Goal: Information Seeking & Learning: Learn about a topic

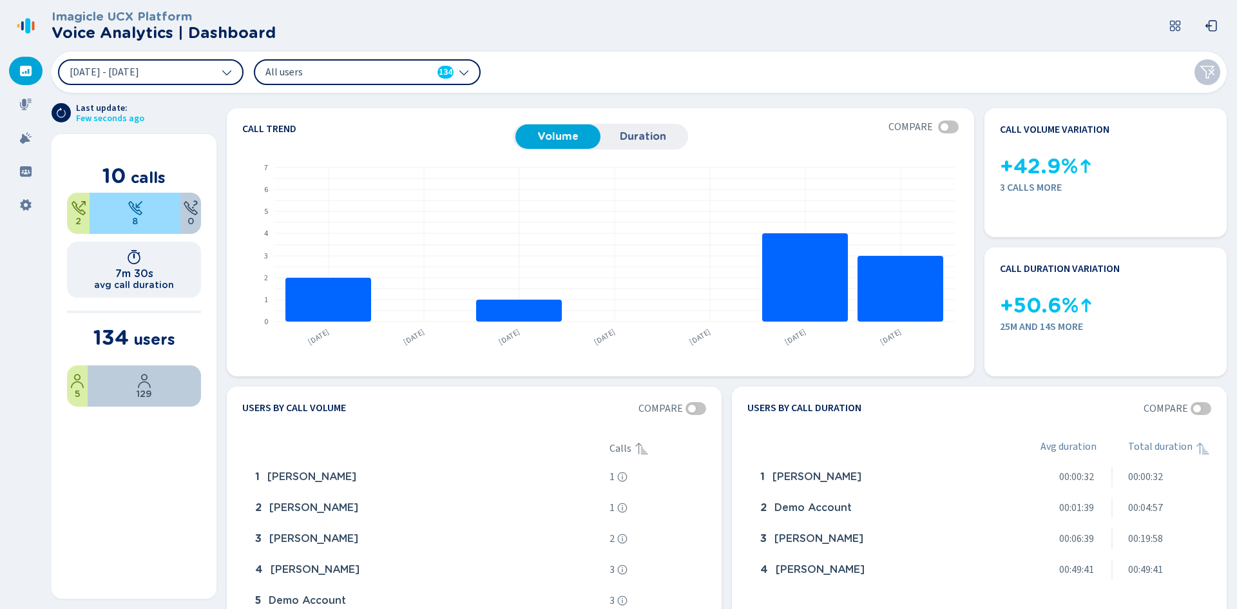
click at [344, 79] on span "All users" at bounding box center [339, 72] width 148 height 14
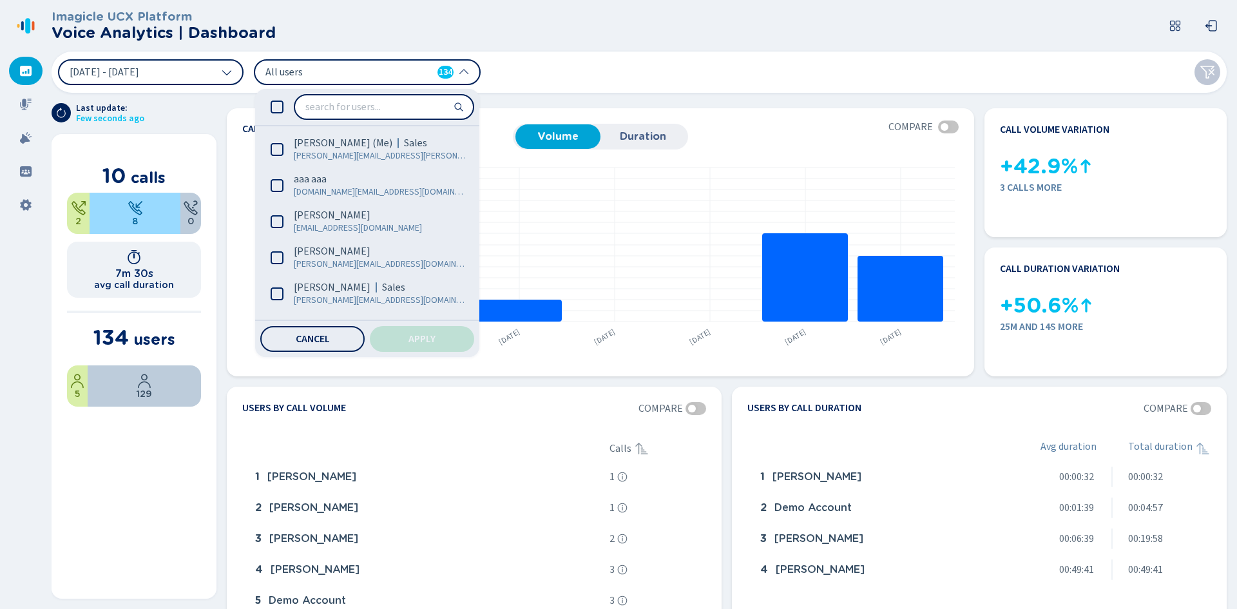
click at [344, 79] on span "All users" at bounding box center [339, 72] width 148 height 14
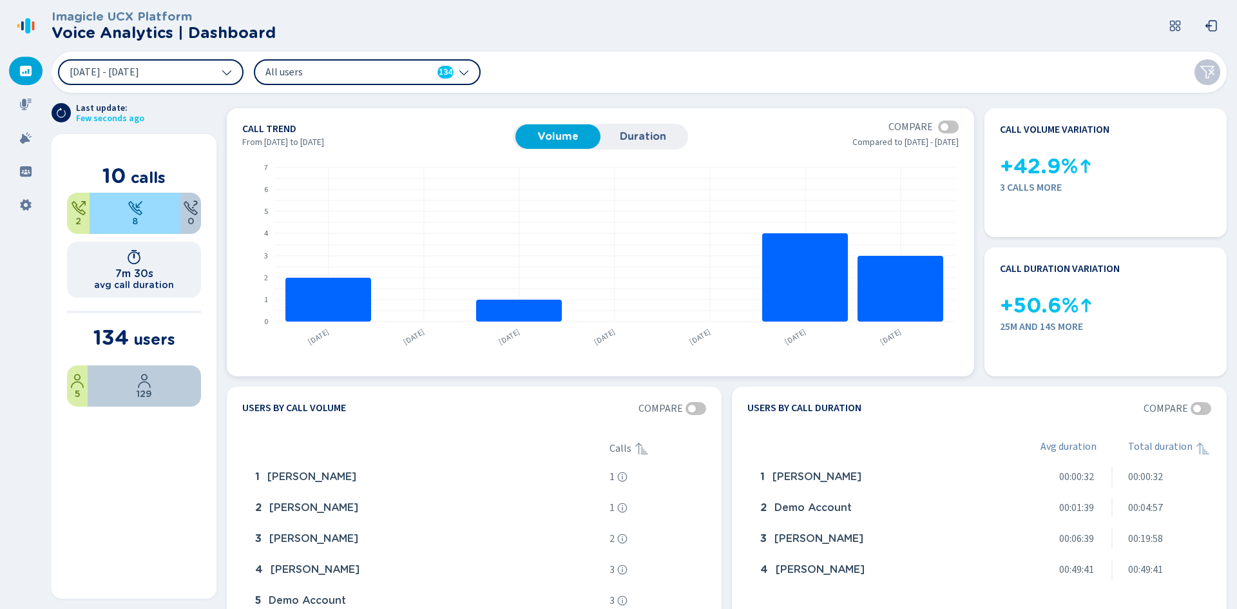
click at [619, 135] on span "Duration" at bounding box center [643, 137] width 72 height 12
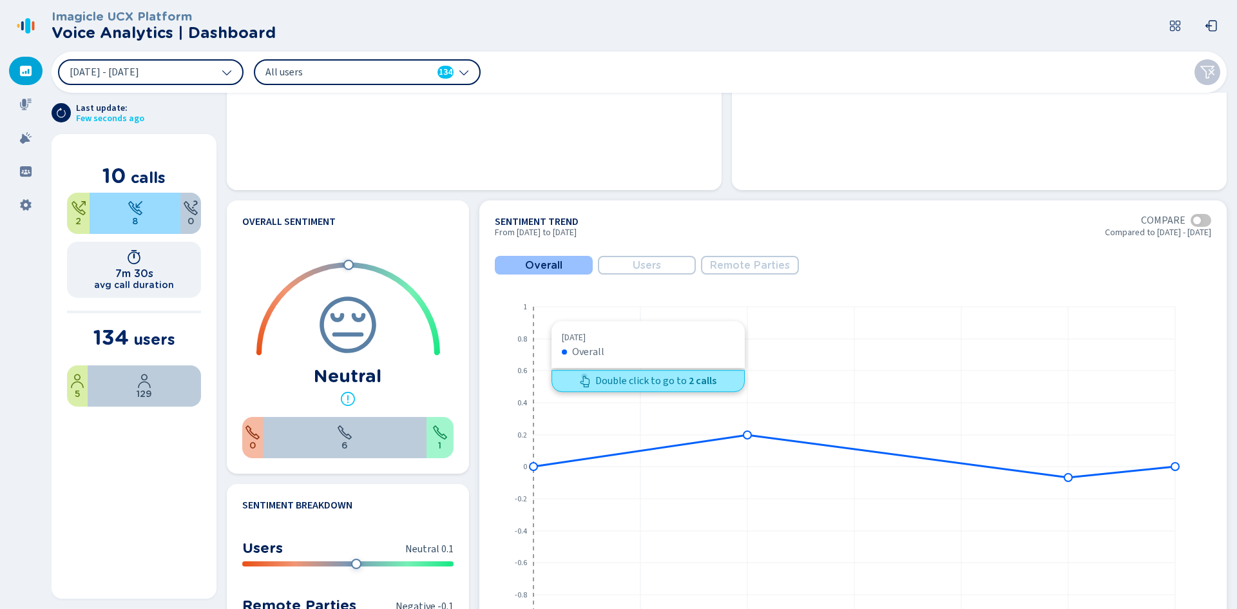
scroll to position [515, 0]
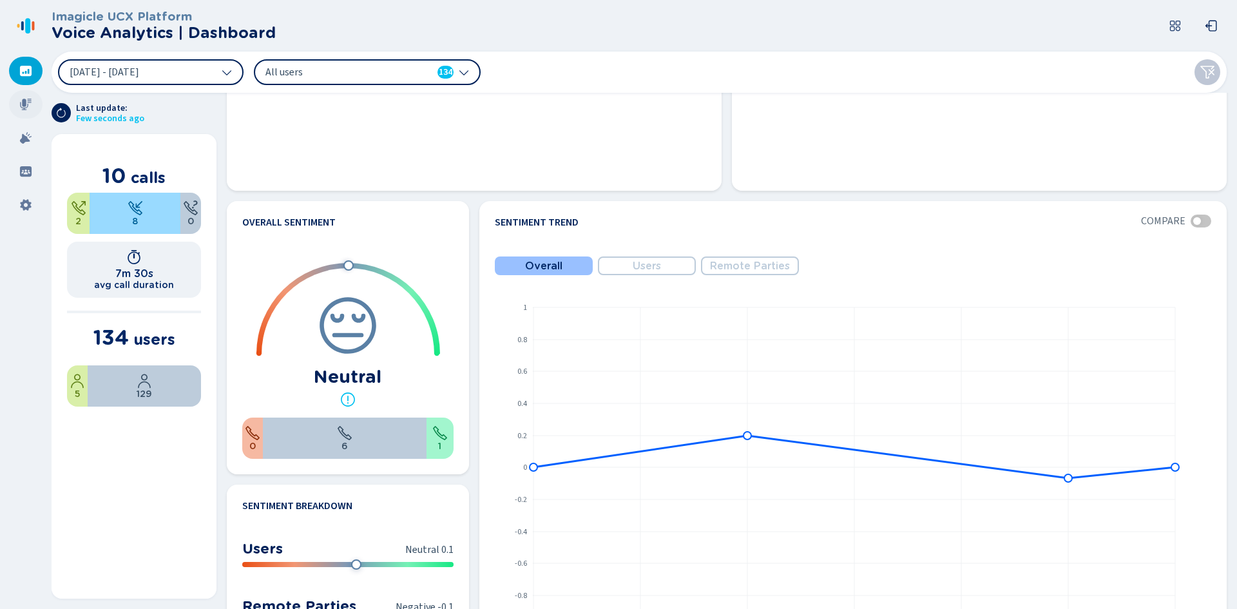
click at [17, 109] on div at bounding box center [25, 104] width 33 height 28
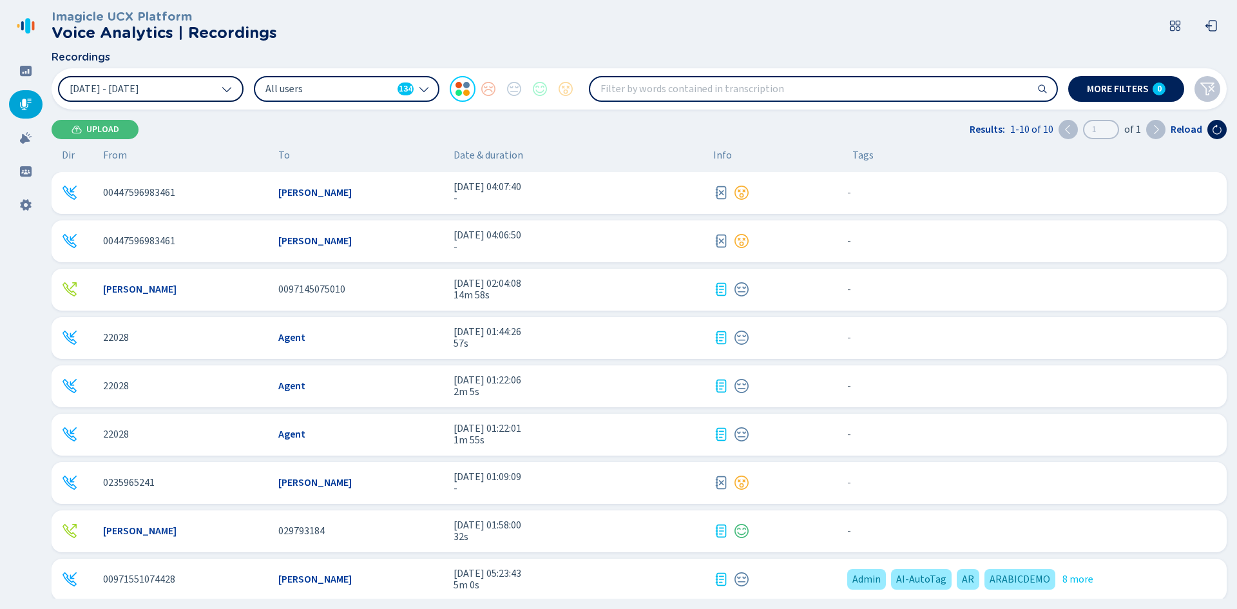
click at [216, 89] on button "[DATE] - [DATE]" at bounding box center [150, 89] width 185 height 26
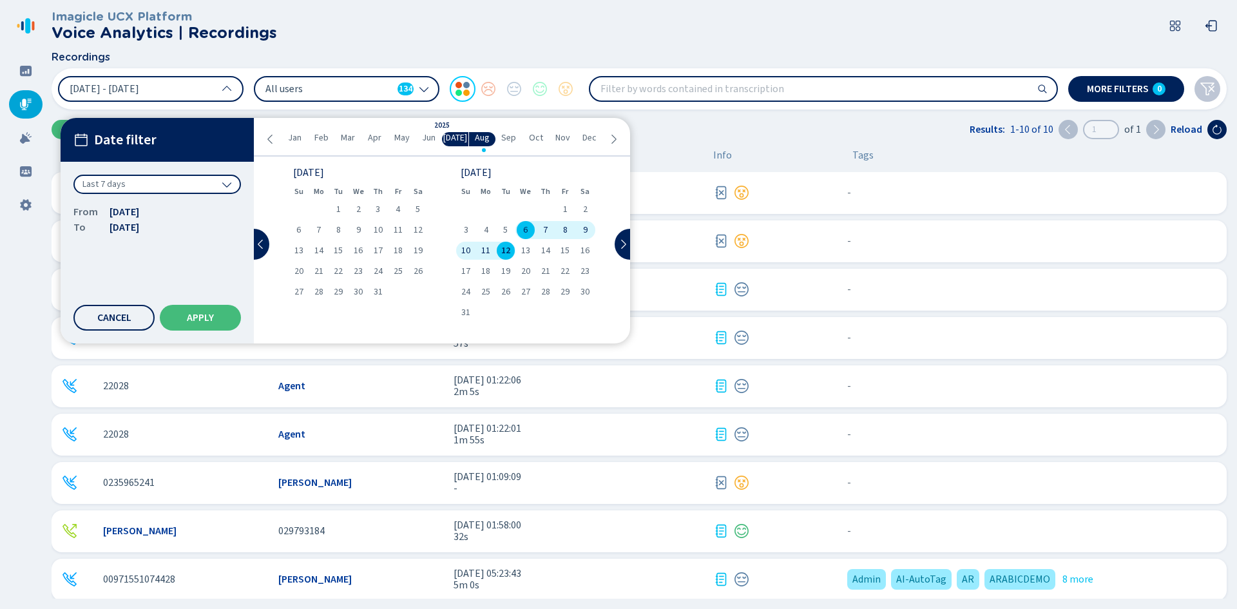
click at [268, 137] on icon at bounding box center [270, 139] width 10 height 10
click at [321, 205] on span "1" at bounding box center [318, 209] width 5 height 9
click at [609, 139] on icon at bounding box center [613, 139] width 10 height 10
click at [342, 205] on div "1" at bounding box center [338, 209] width 20 height 18
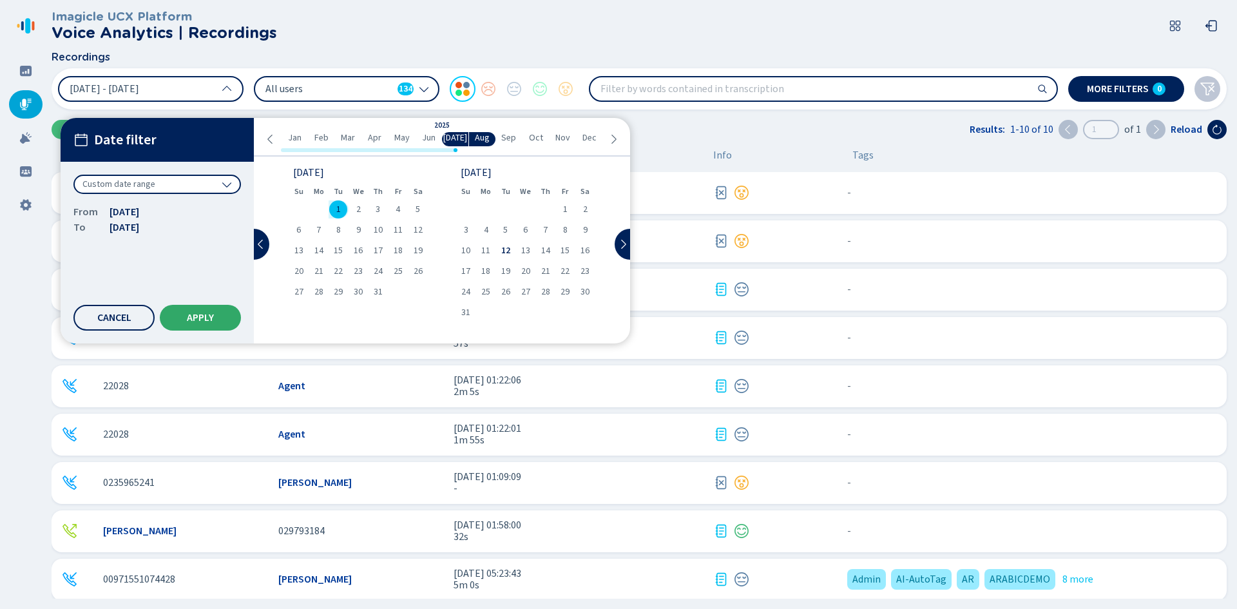
click at [216, 311] on button "Apply" at bounding box center [200, 318] width 81 height 26
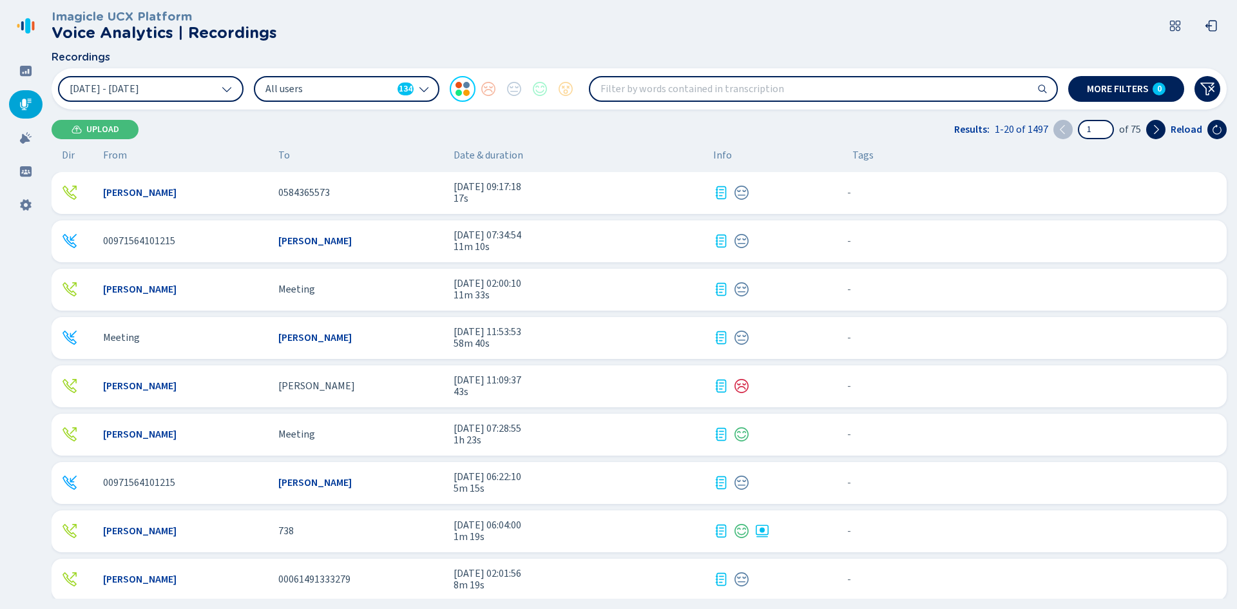
click at [336, 91] on span "All users" at bounding box center [328, 89] width 127 height 14
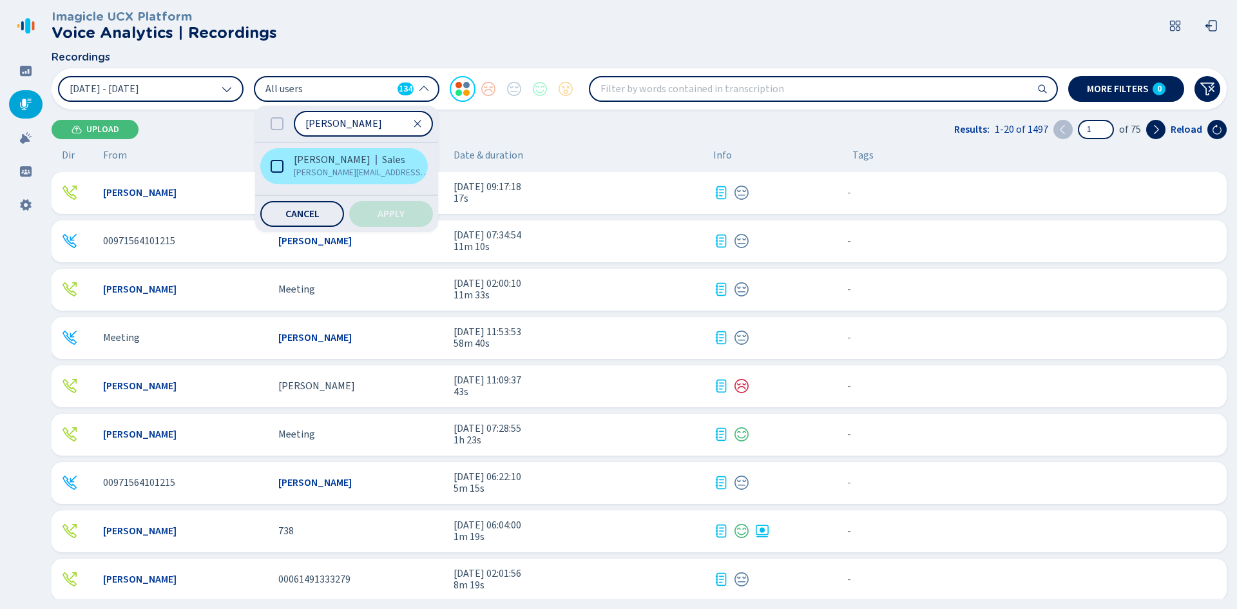
type input "[PERSON_NAME]"
click at [317, 178] on span "[PERSON_NAME][EMAIL_ADDRESS][PERSON_NAME][DOMAIN_NAME]" at bounding box center [362, 172] width 137 height 13
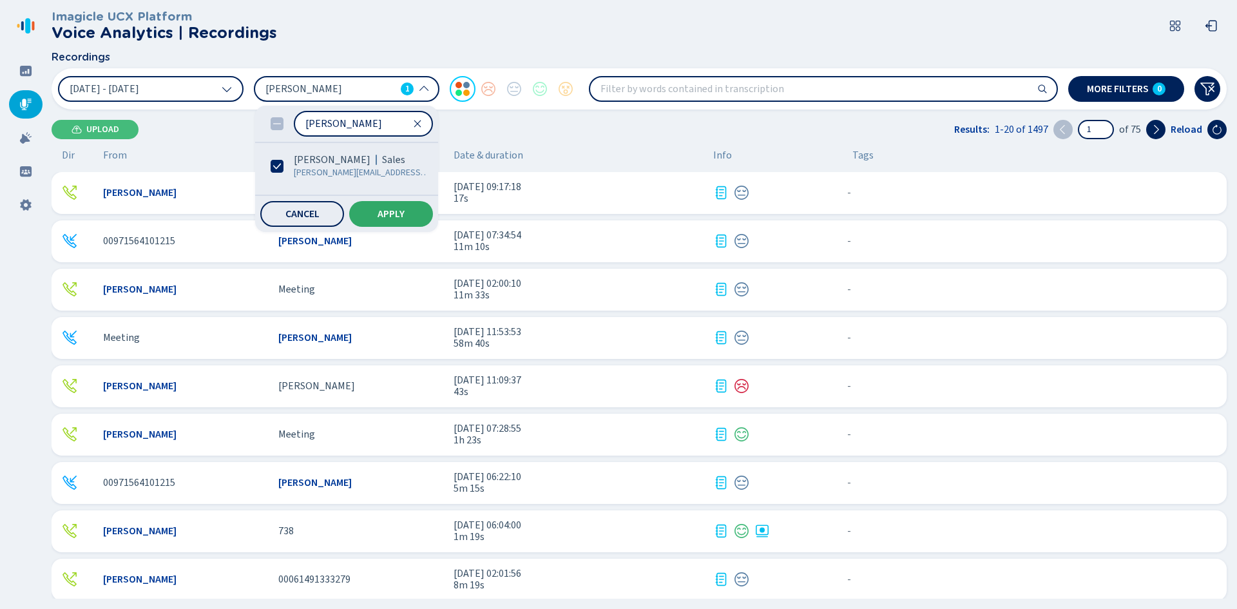
click at [389, 227] on button "Apply" at bounding box center [391, 214] width 84 height 26
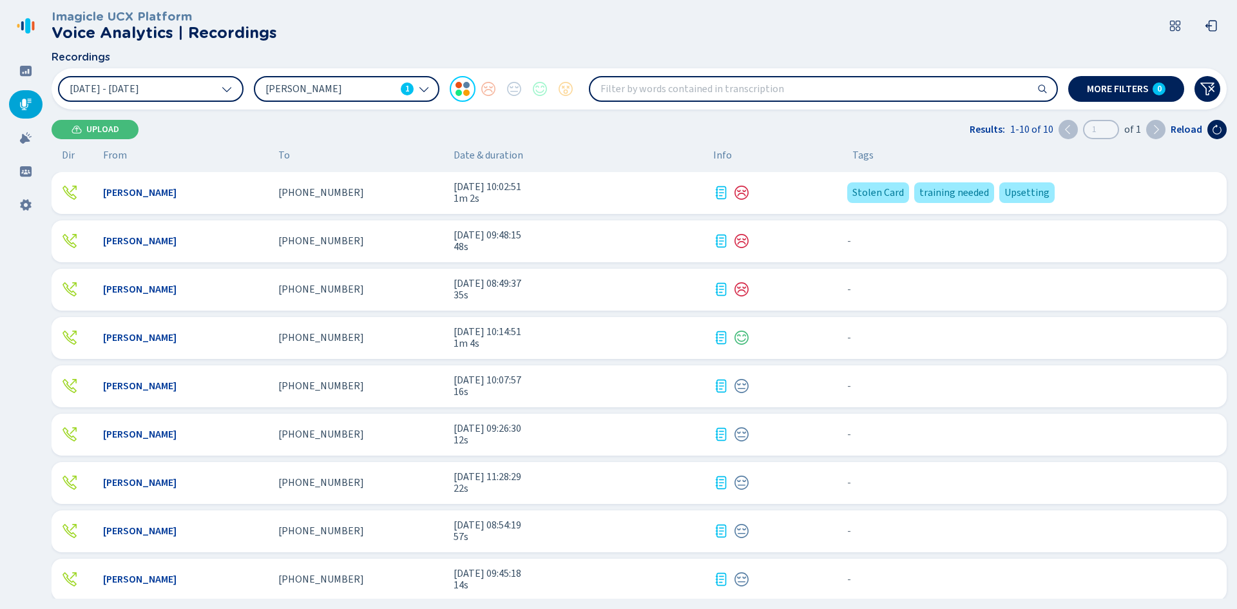
click at [611, 189] on span "[DATE] 10:02:51" at bounding box center [577, 187] width 249 height 12
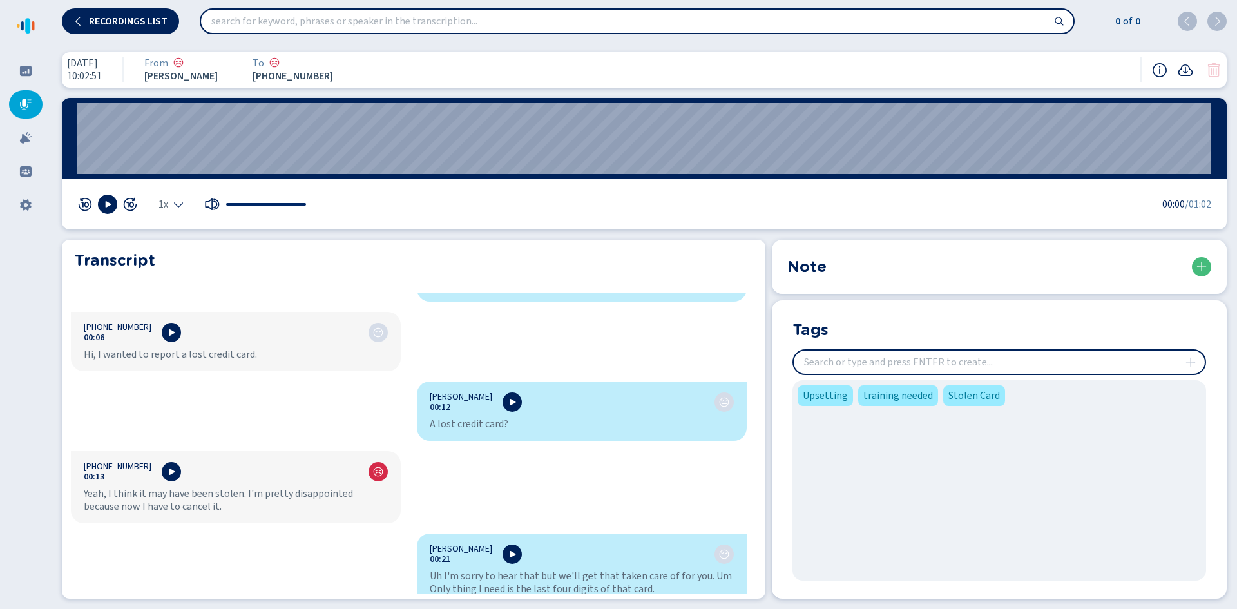
scroll to position [258, 0]
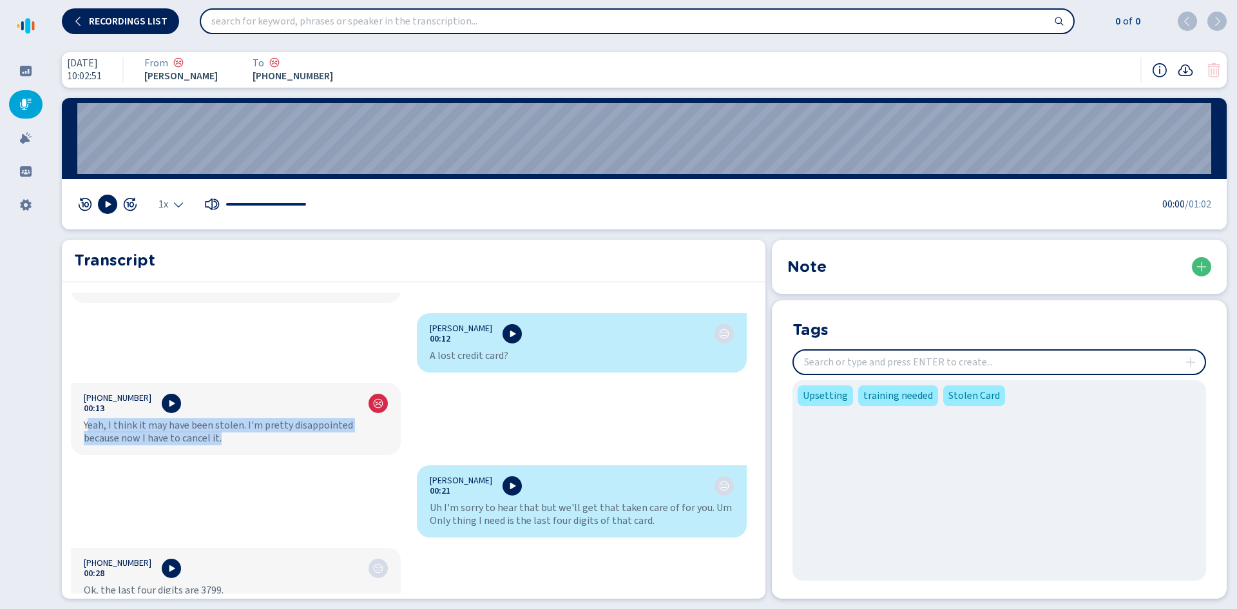
drag, startPoint x: 87, startPoint y: 422, endPoint x: 204, endPoint y: 439, distance: 117.7
click at [204, 439] on div "Yeah, I think it may have been stolen. I'm pretty disappointed because now I ha…" at bounding box center [236, 432] width 304 height 26
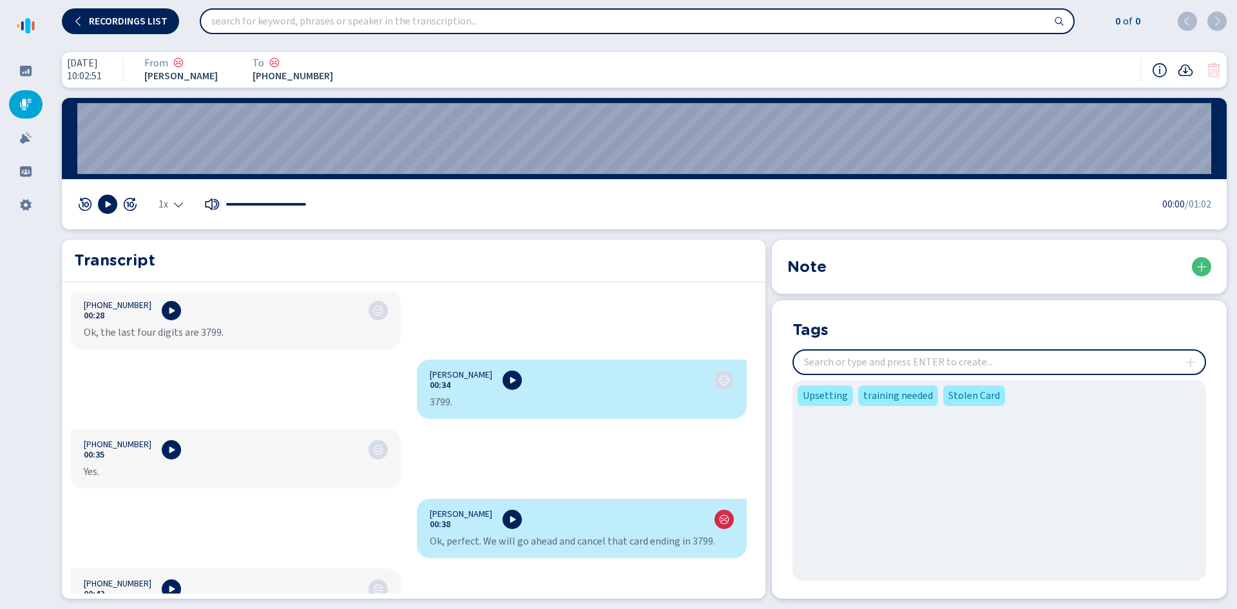
scroll to position [580, 0]
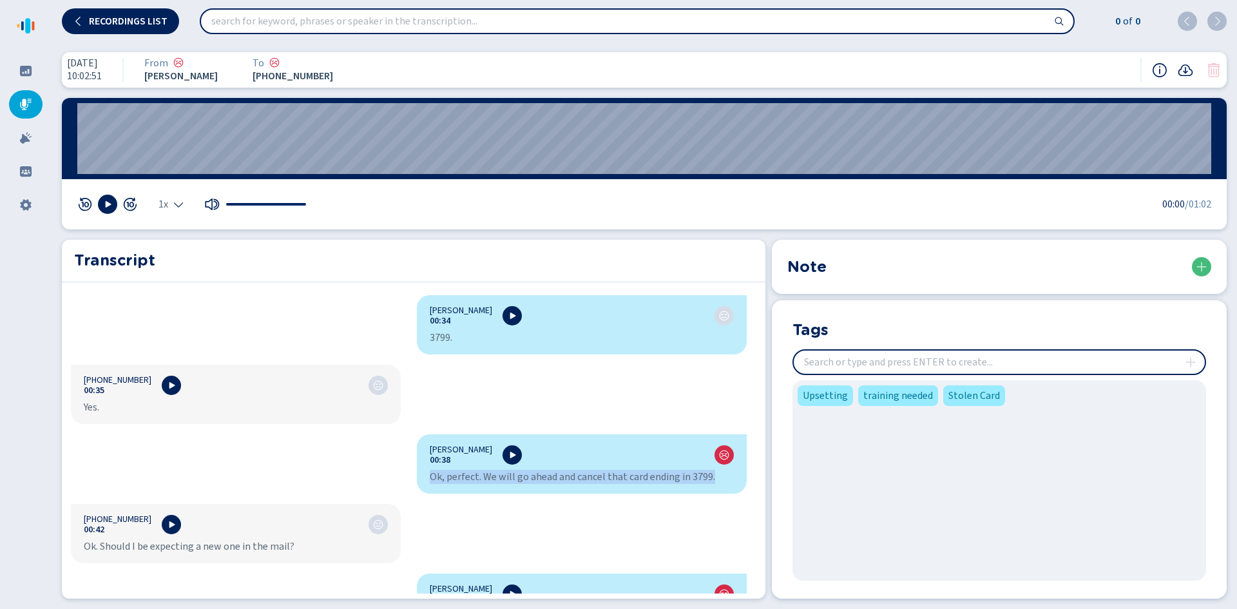
drag, startPoint x: 422, startPoint y: 479, endPoint x: 710, endPoint y: 475, distance: 287.9
click at [710, 475] on div "[PERSON_NAME] 00:38 Ok, perfect. We will go ahead and cancel that card ending i…" at bounding box center [582, 463] width 330 height 59
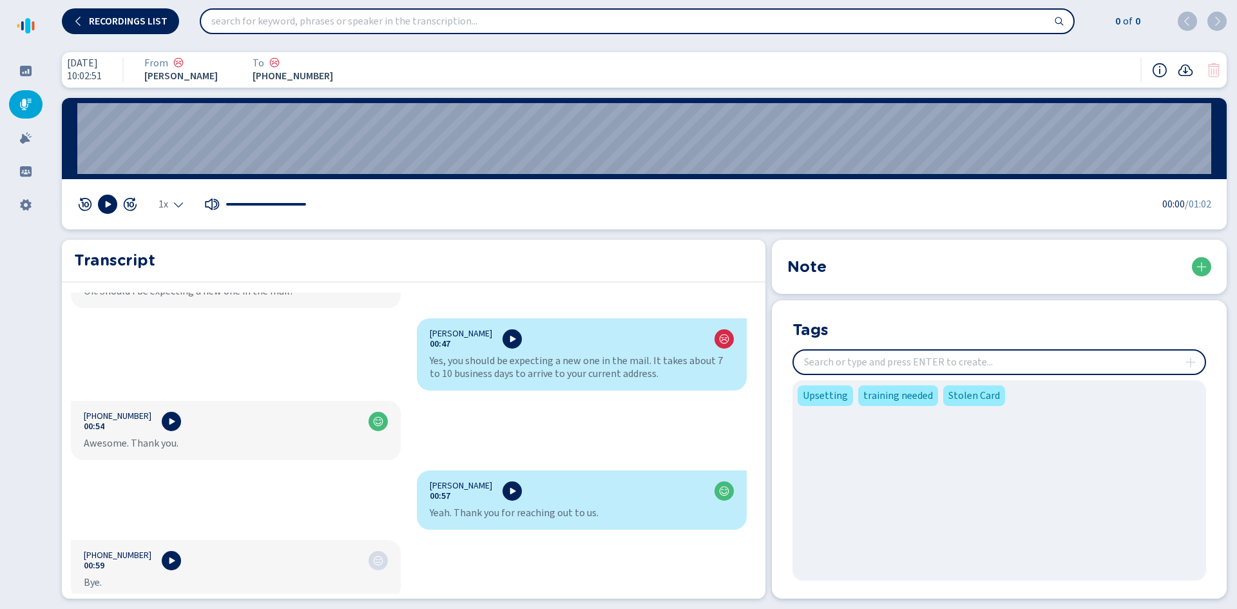
scroll to position [910, 0]
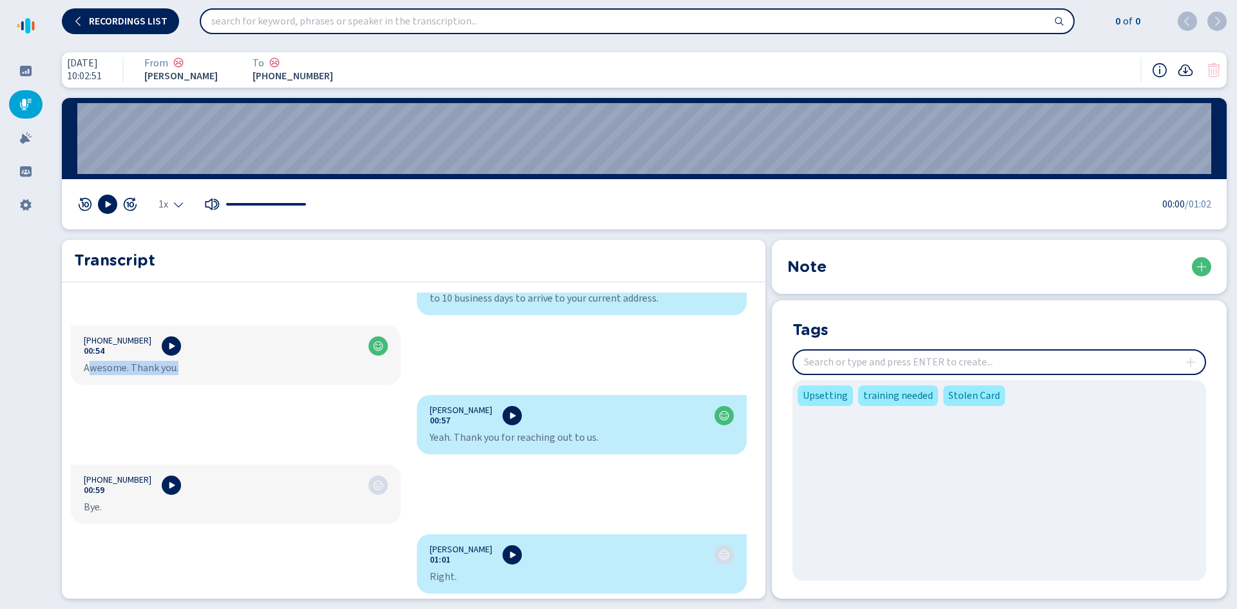
drag, startPoint x: 207, startPoint y: 370, endPoint x: 135, endPoint y: 357, distance: 73.3
click at [89, 380] on div "[PHONE_NUMBER]:54 Awesome. Thank you." at bounding box center [236, 354] width 330 height 59
drag, startPoint x: 604, startPoint y: 438, endPoint x: 425, endPoint y: 444, distance: 179.1
click at [430, 444] on div "Yeah. Thank you for reaching out to us." at bounding box center [582, 437] width 304 height 13
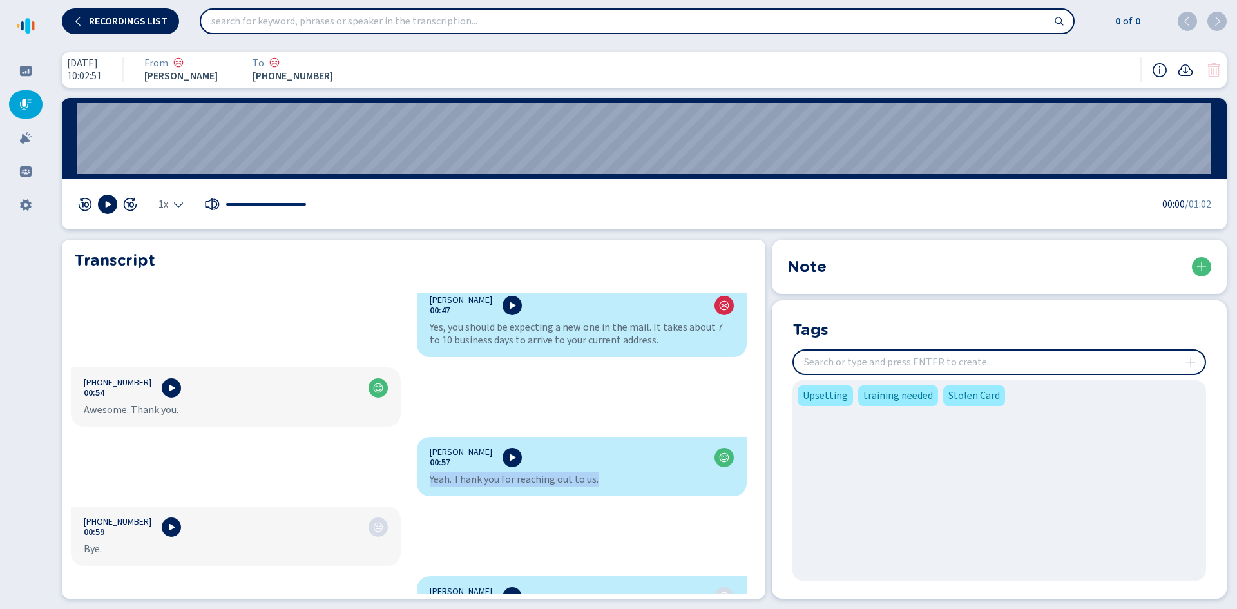
scroll to position [846, 0]
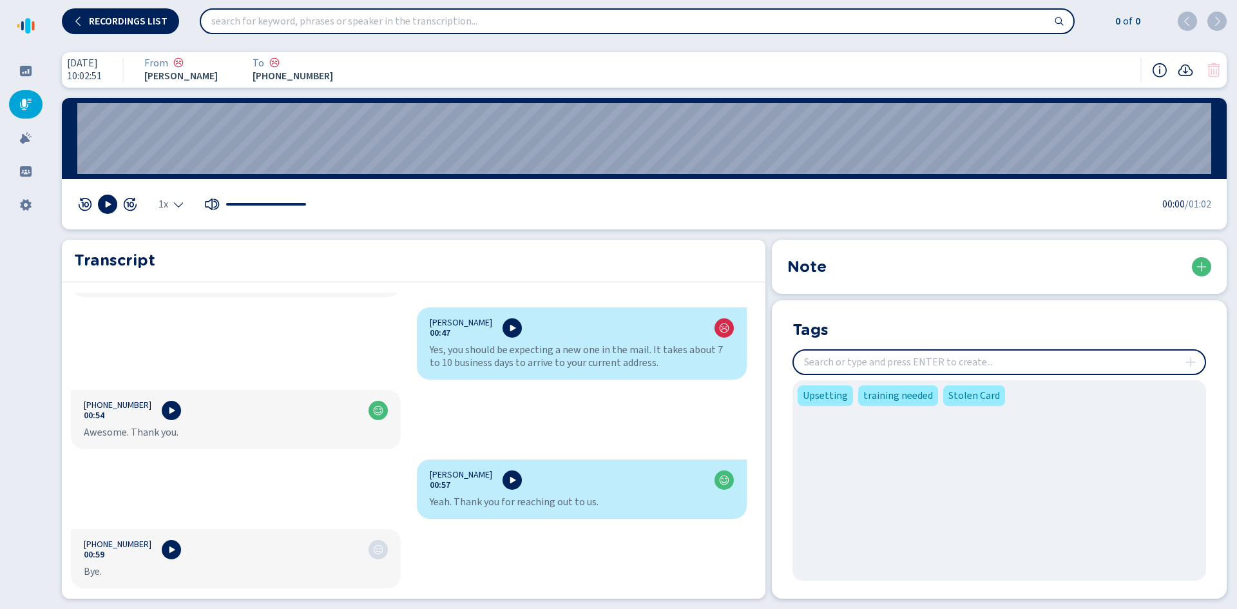
click at [553, 413] on div "[PERSON_NAME] 00:01 This call will be recorded. [PHONE_NUMBER]:03 Hello. [PERSO…" at bounding box center [409, 442] width 694 height 301
click at [26, 142] on icon at bounding box center [25, 137] width 13 height 13
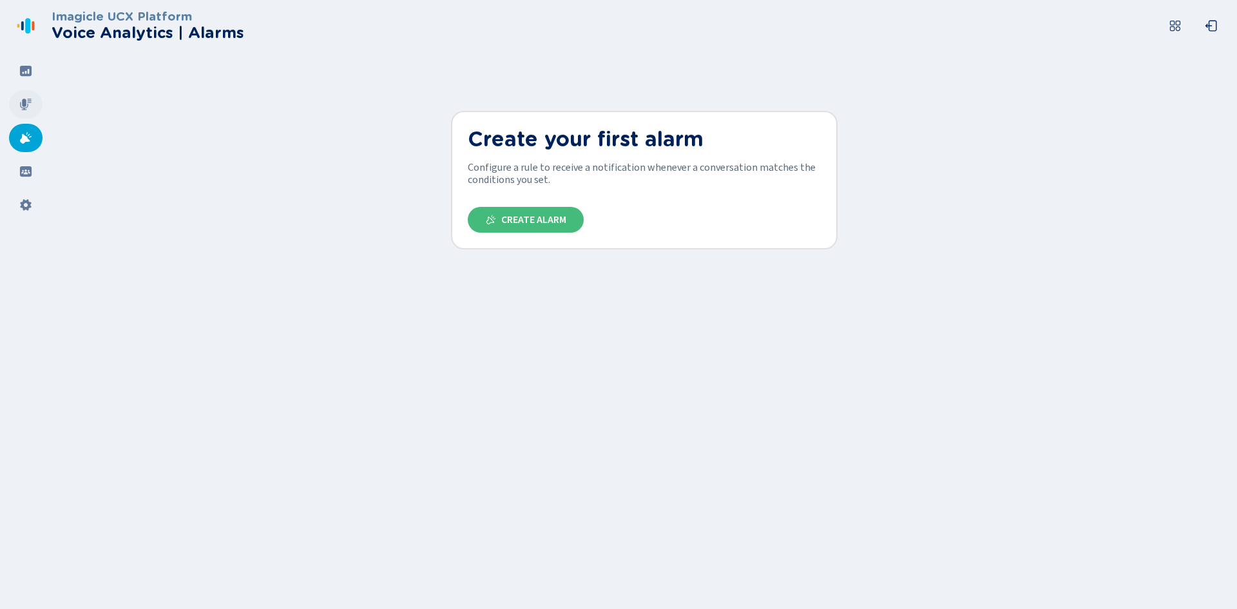
click at [23, 108] on icon at bounding box center [26, 105] width 12 height 12
